Goal: Task Accomplishment & Management: Manage account settings

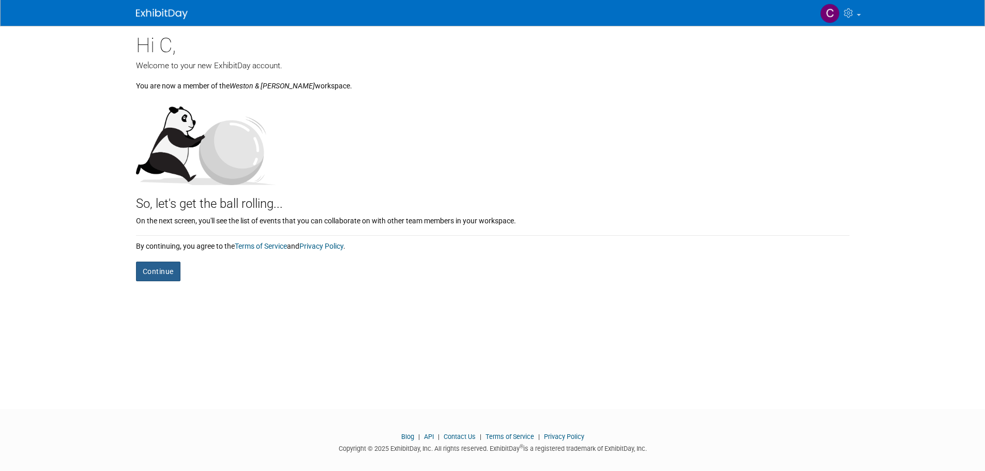
click at [170, 269] on button "Continue" at bounding box center [158, 272] width 44 height 20
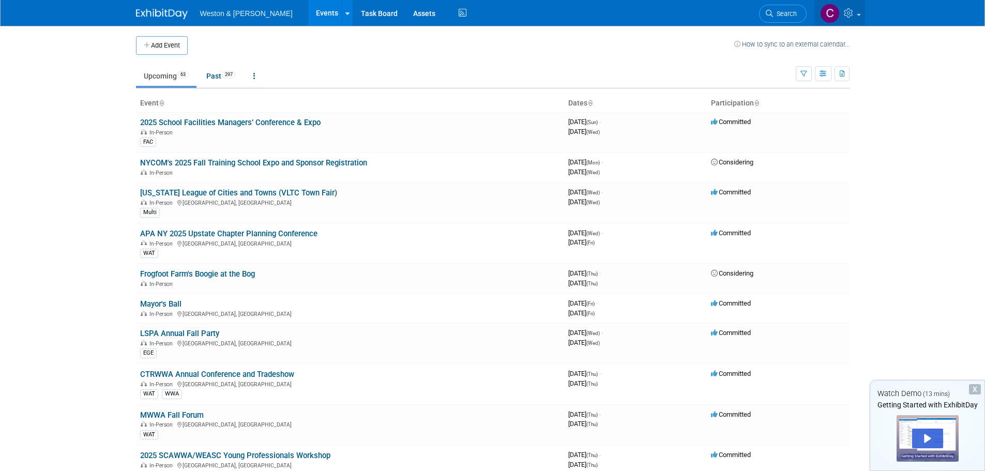
click at [822, 11] on img at bounding box center [830, 14] width 20 height 20
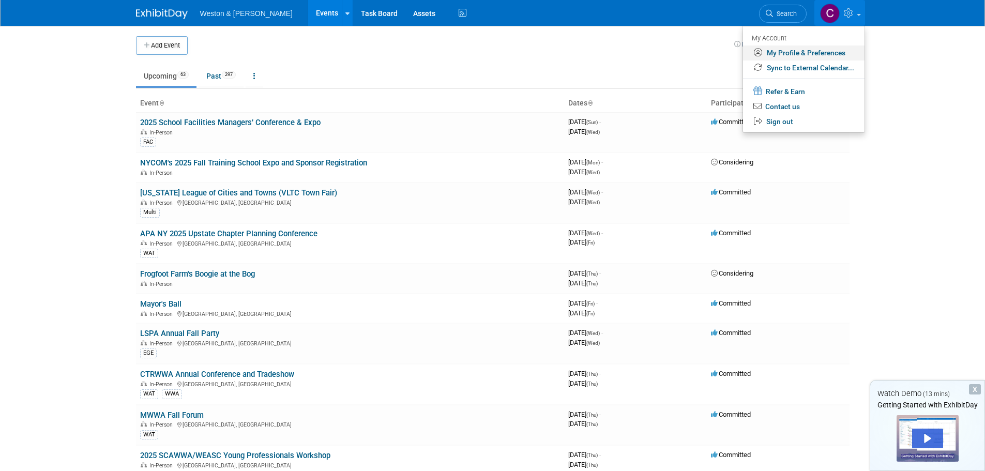
click at [801, 52] on link "My Profile & Preferences" at bounding box center [803, 52] width 121 height 15
